Goal: Find contact information: Find contact information

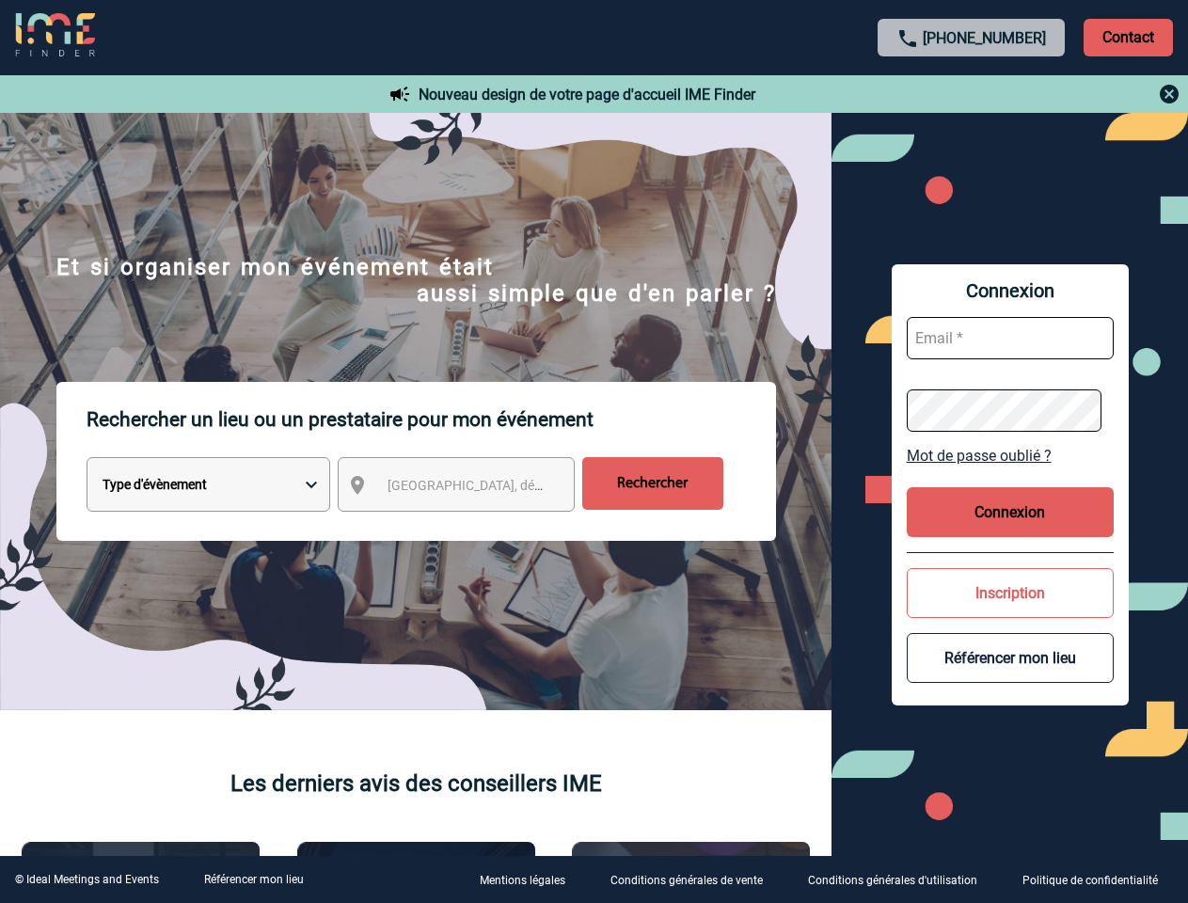
click at [594, 452] on p "Rechercher un lieu ou un prestataire pour mon événement" at bounding box center [431, 419] width 689 height 75
click at [1128, 37] on p "Contact" at bounding box center [1128, 38] width 89 height 38
click at [972, 94] on body "[PHONE_NUMBER] Contact Contact Nouveau design de votre page d'accueil IME Finde…" at bounding box center [594, 451] width 1188 height 903
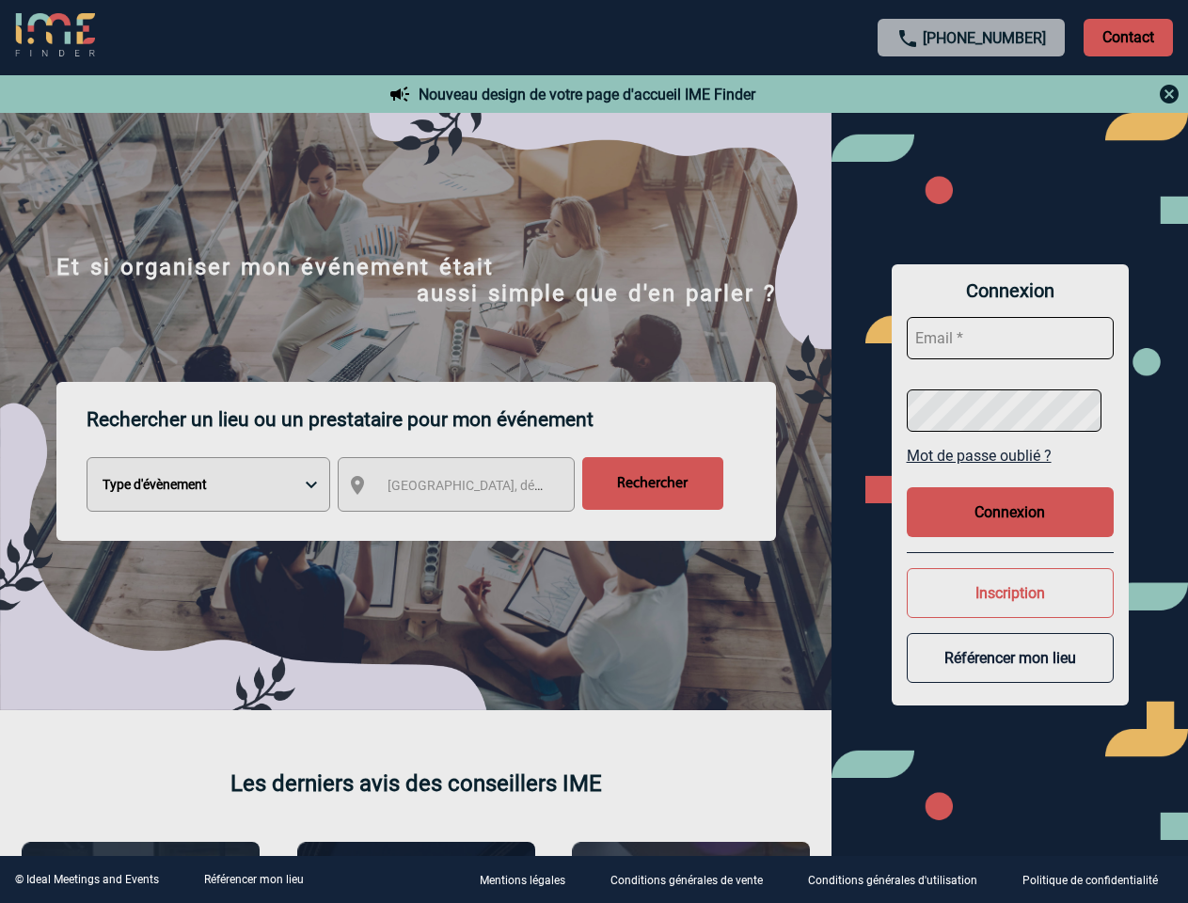
click at [473, 488] on div at bounding box center [594, 451] width 1188 height 903
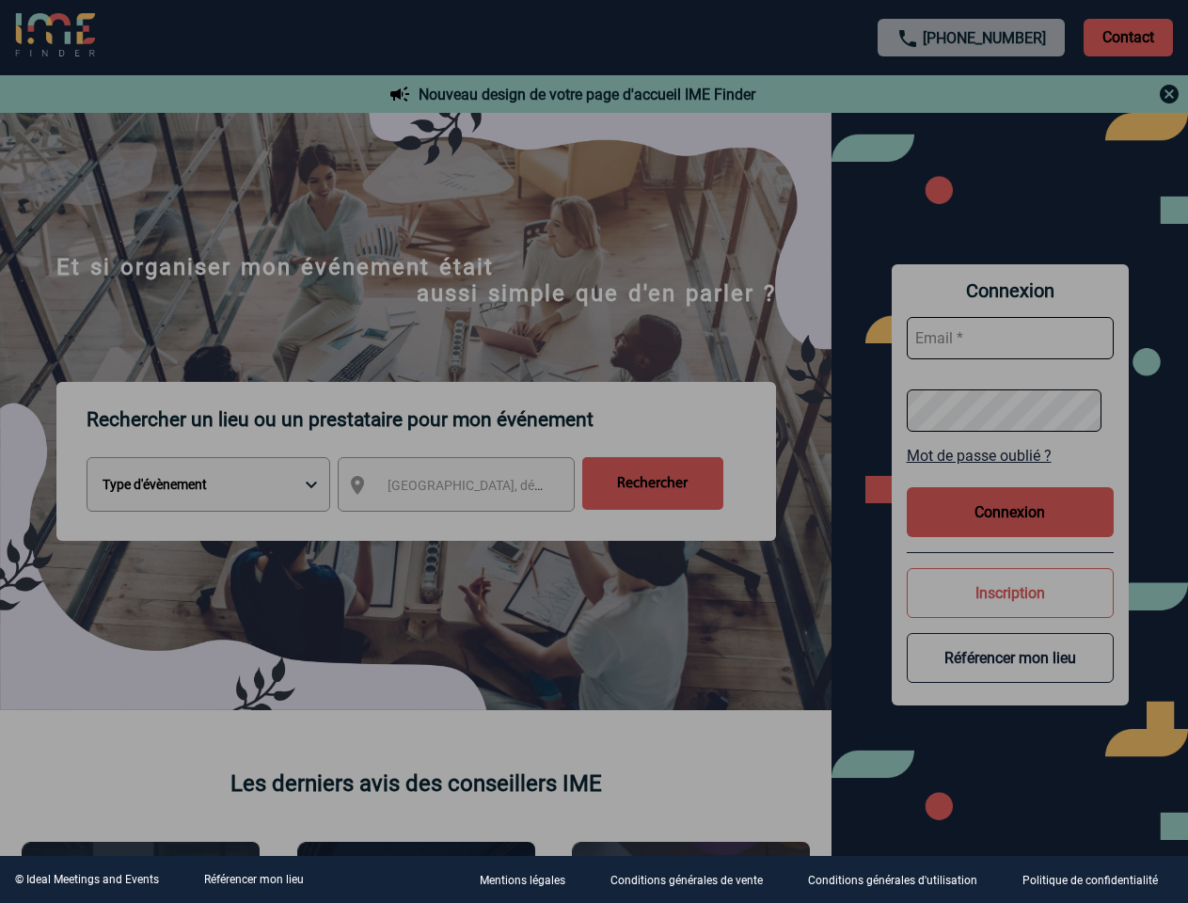
click at [1010, 455] on div at bounding box center [594, 451] width 1188 height 903
click at [1010, 512] on div at bounding box center [594, 451] width 1188 height 903
click at [1010, 593] on div at bounding box center [594, 451] width 1188 height 903
click at [1010, 658] on div at bounding box center [594, 451] width 1188 height 903
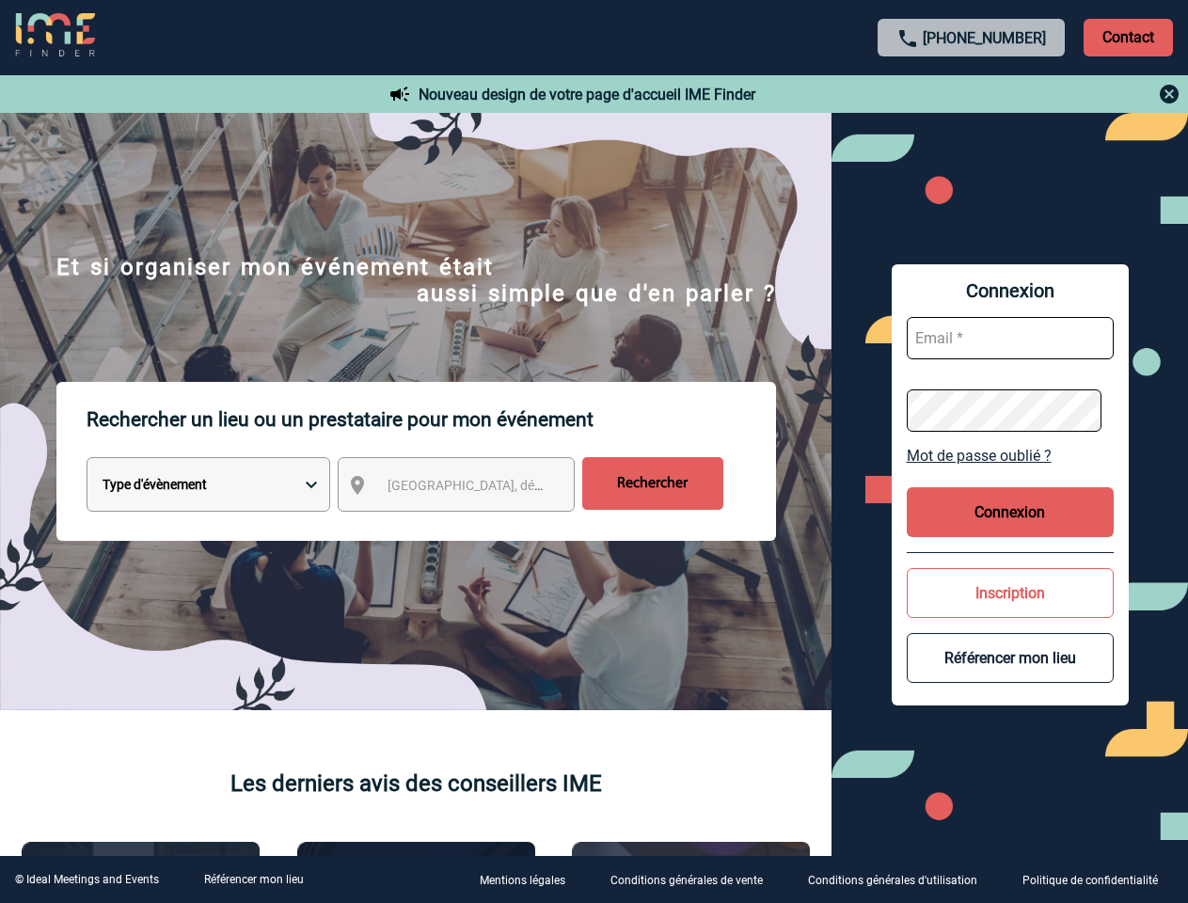
click at [253, 880] on link "Référencer mon lieu" at bounding box center [254, 879] width 100 height 13
